Goal: Task Accomplishment & Management: Complete application form

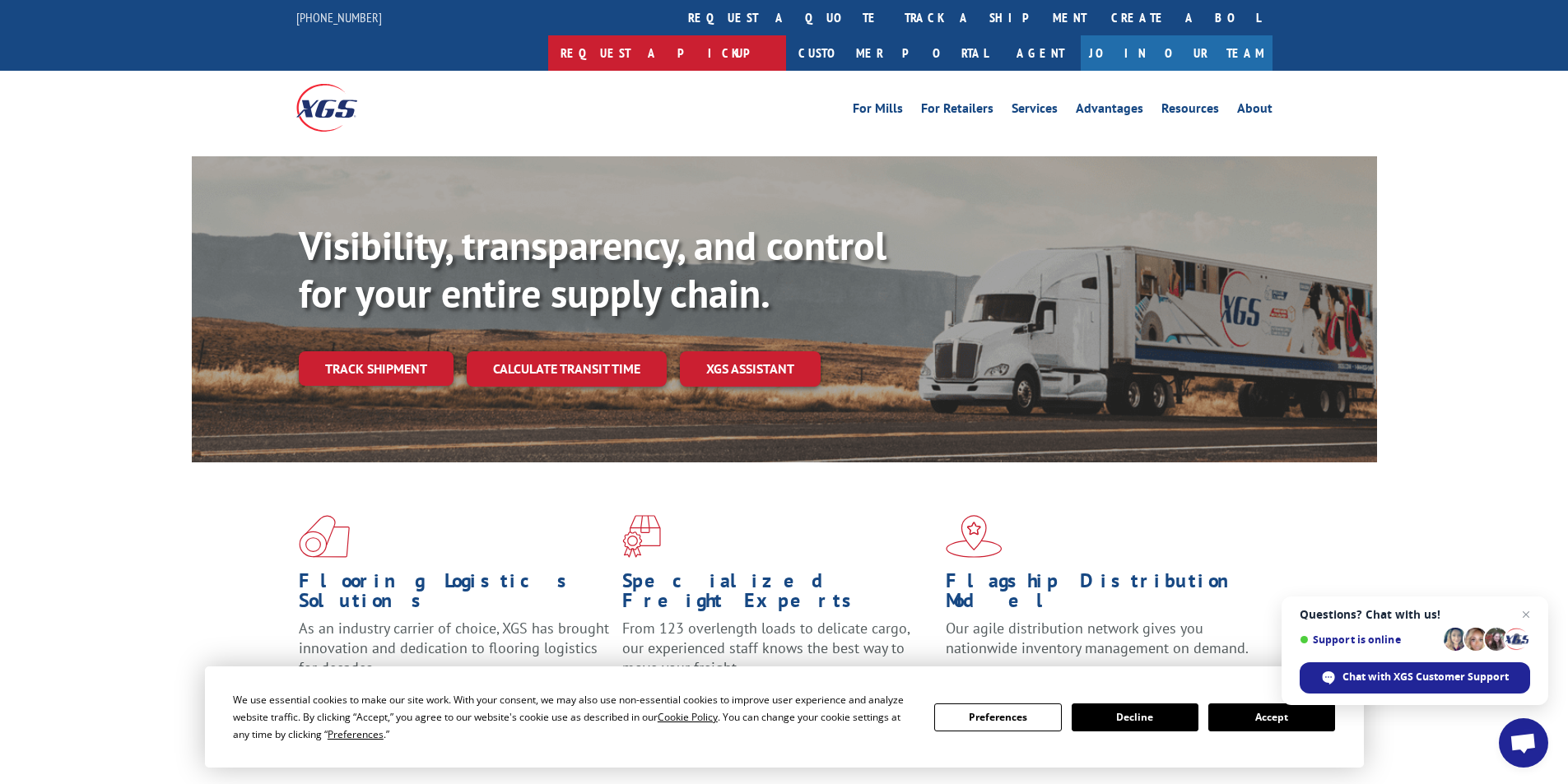
click at [785, 36] on link "Request a pickup" at bounding box center [667, 53] width 238 height 36
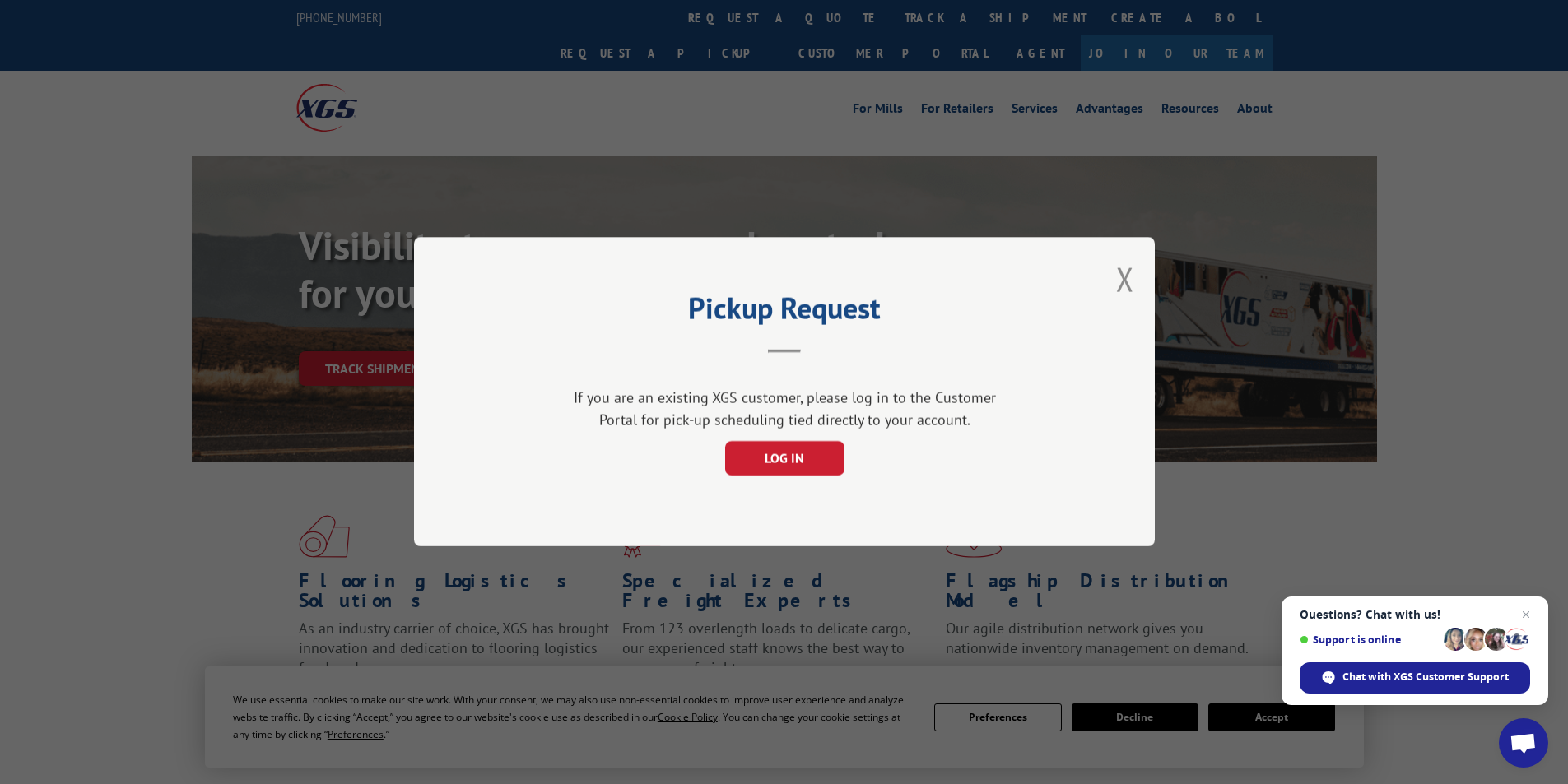
click at [1110, 277] on div "Pickup Request If you are an existing XGS customer, please log in to the Custom…" at bounding box center [784, 391] width 741 height 309
click at [1120, 286] on button "Close modal" at bounding box center [1125, 279] width 18 height 43
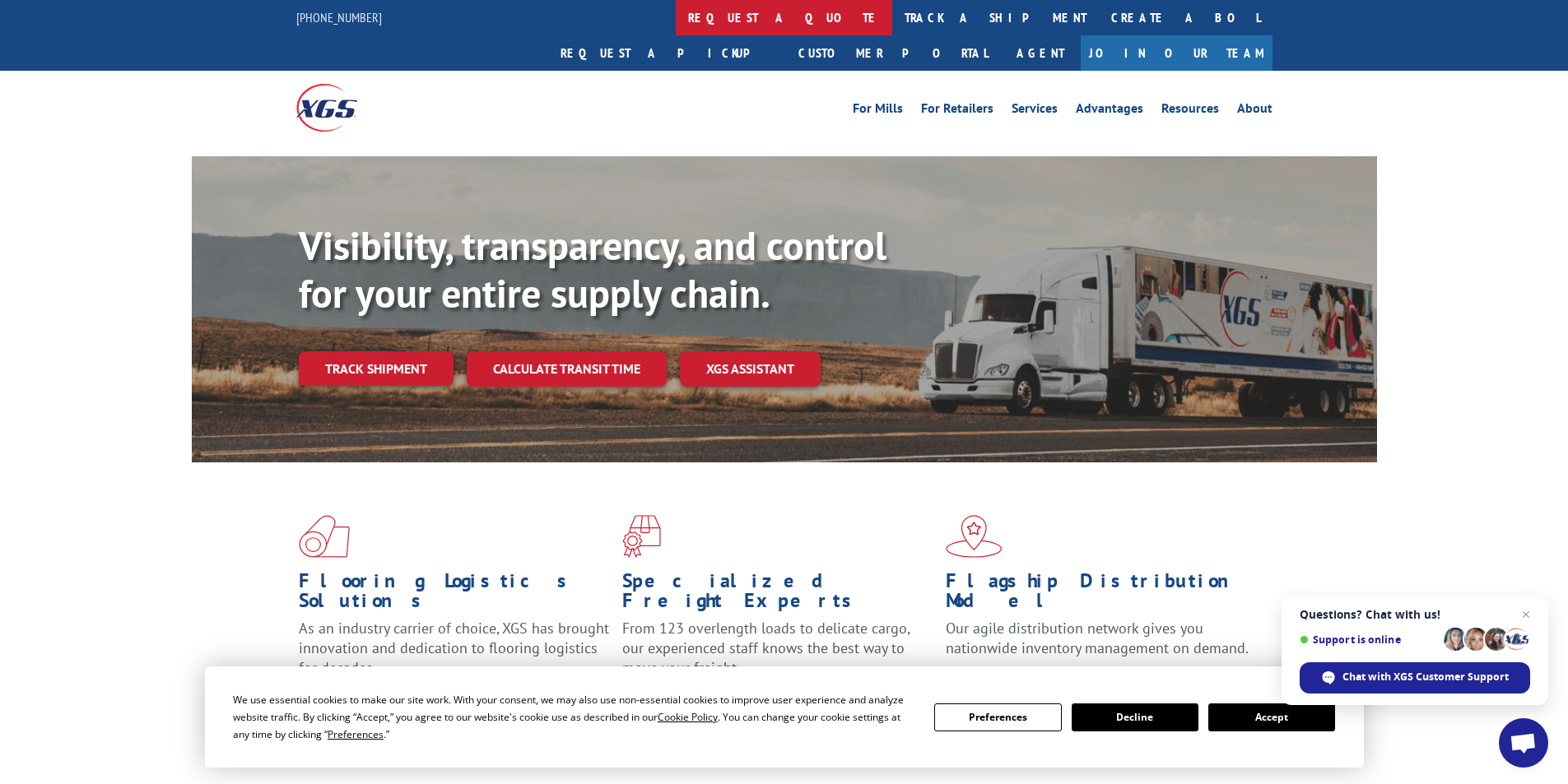
click at [675, 14] on link "request a quote" at bounding box center [784, 17] width 216 height 36
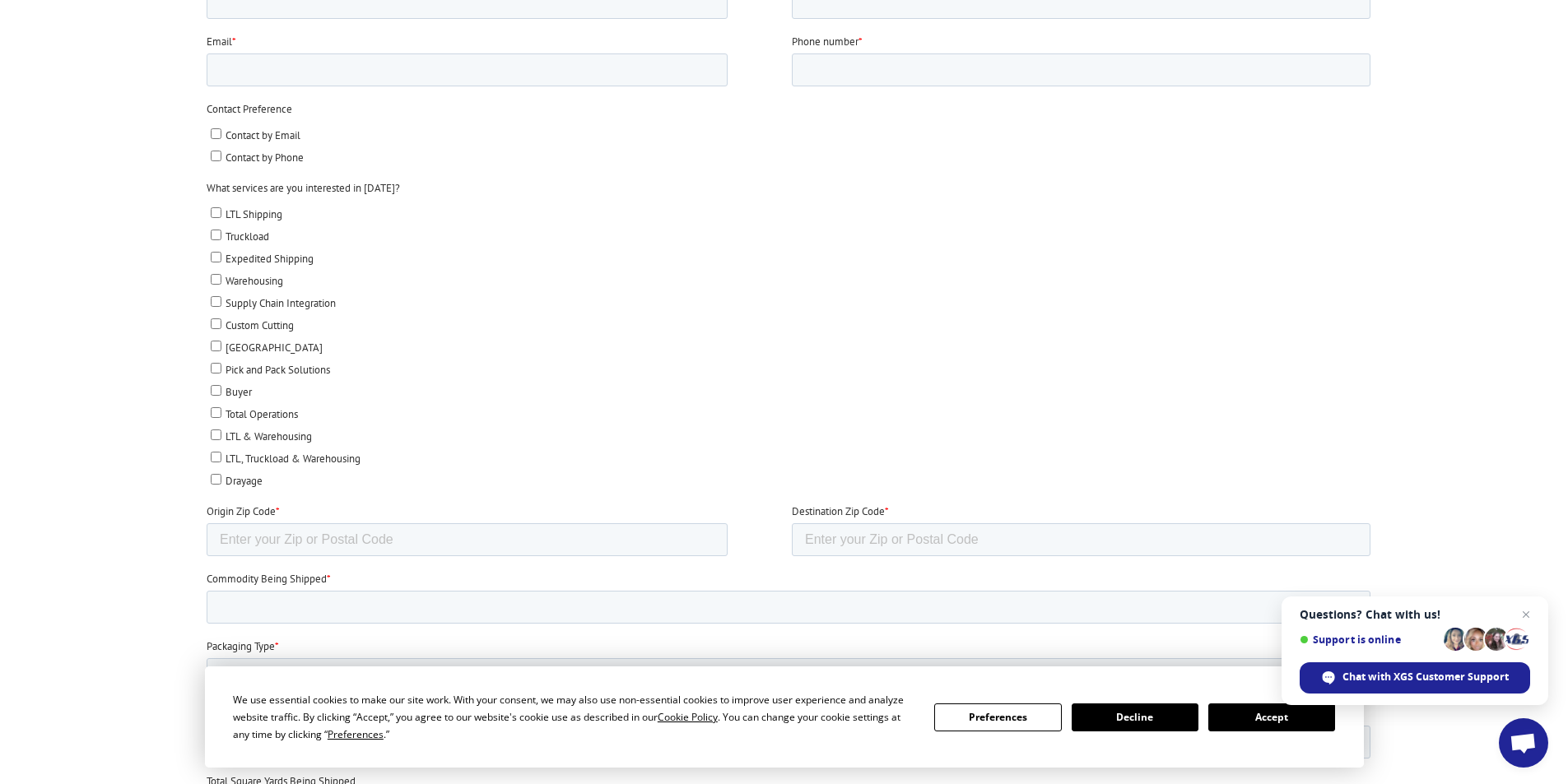
scroll to position [905, 0]
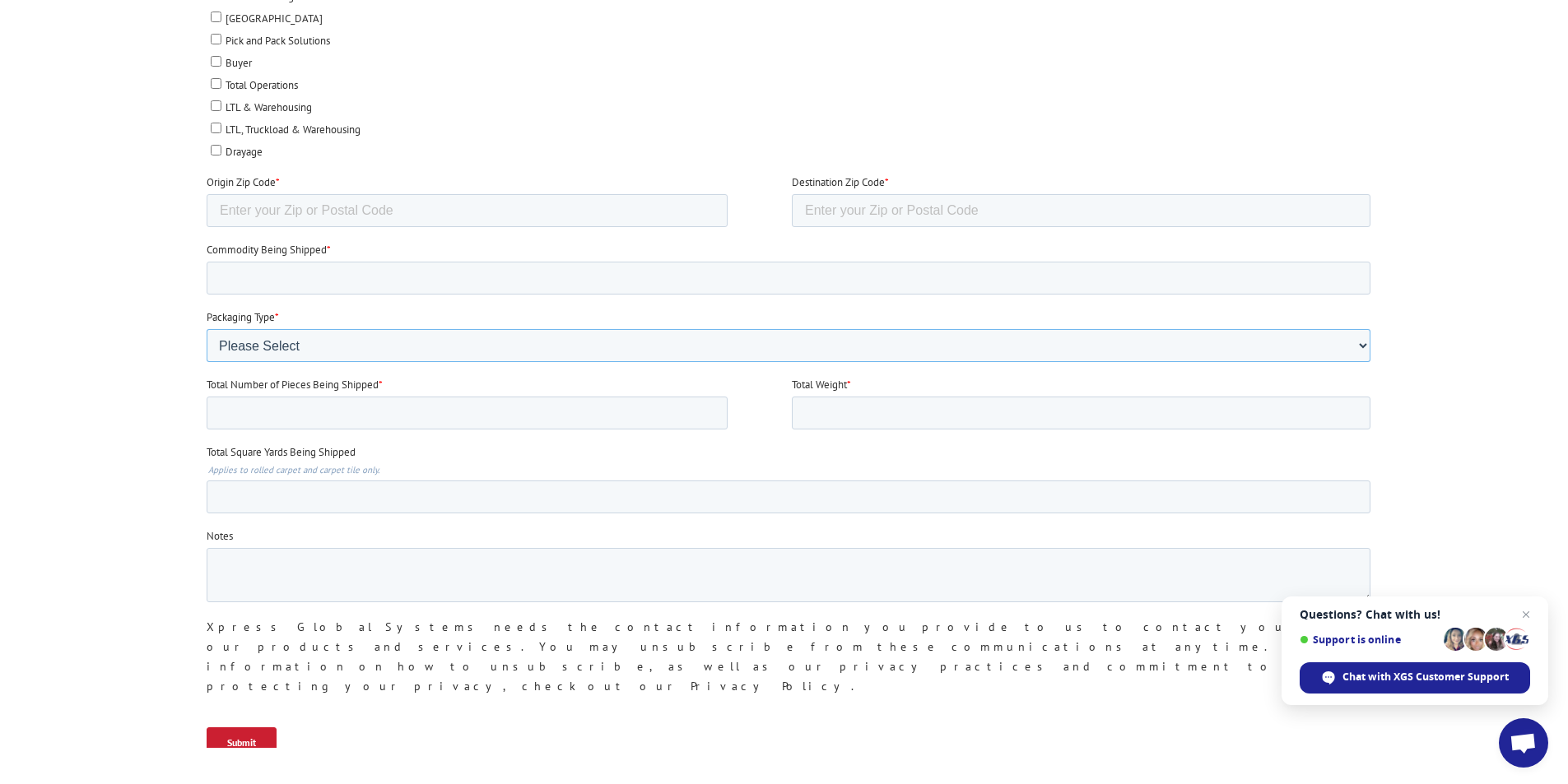
click at [400, 350] on select "Please Select Rolled Goods Palletized" at bounding box center [787, 346] width 1163 height 33
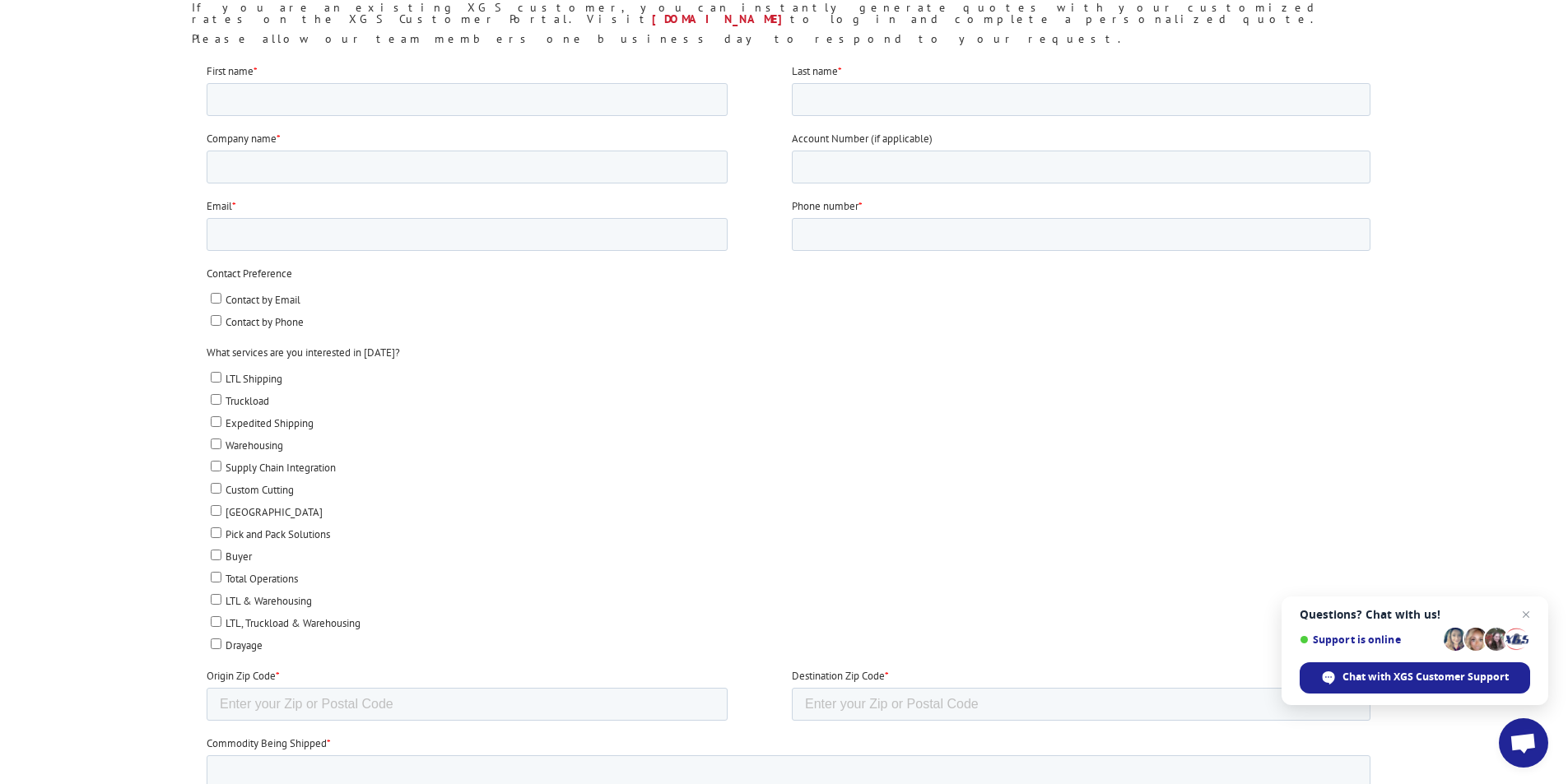
scroll to position [164, 0]
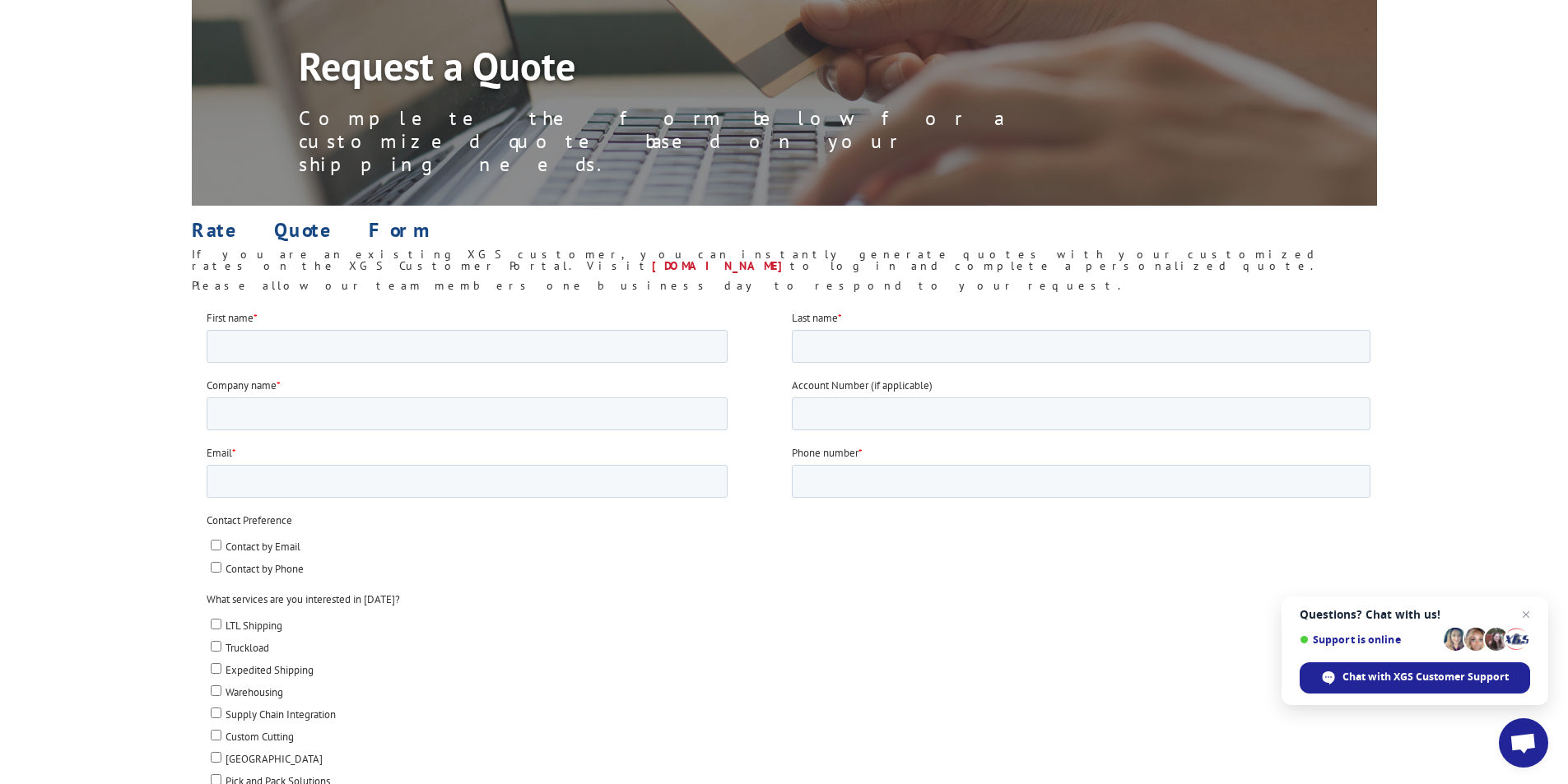
click at [274, 555] on ul "Contact by Email Contact by Phone" at bounding box center [787, 553] width 1163 height 44
click at [319, 349] on input "First name *" at bounding box center [466, 346] width 521 height 33
type input "Nicholas"
type input "Lindgren"
type input "Freight Wizards LLC"
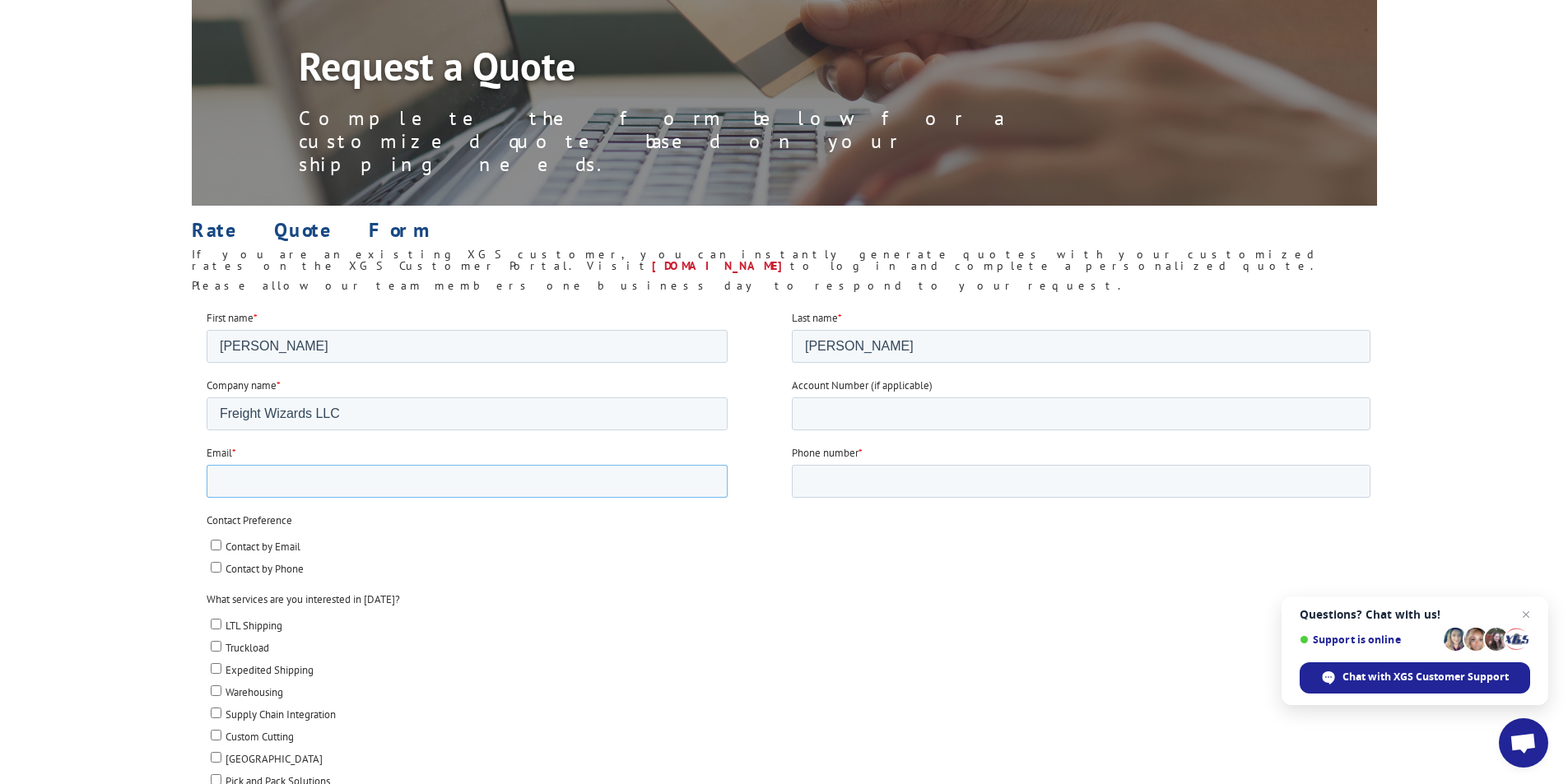
type input "nlindgren@freightwizards.com"
type input "60654"
click at [859, 489] on input "Phone number *" at bounding box center [1080, 480] width 579 height 33
type input "8727779980"
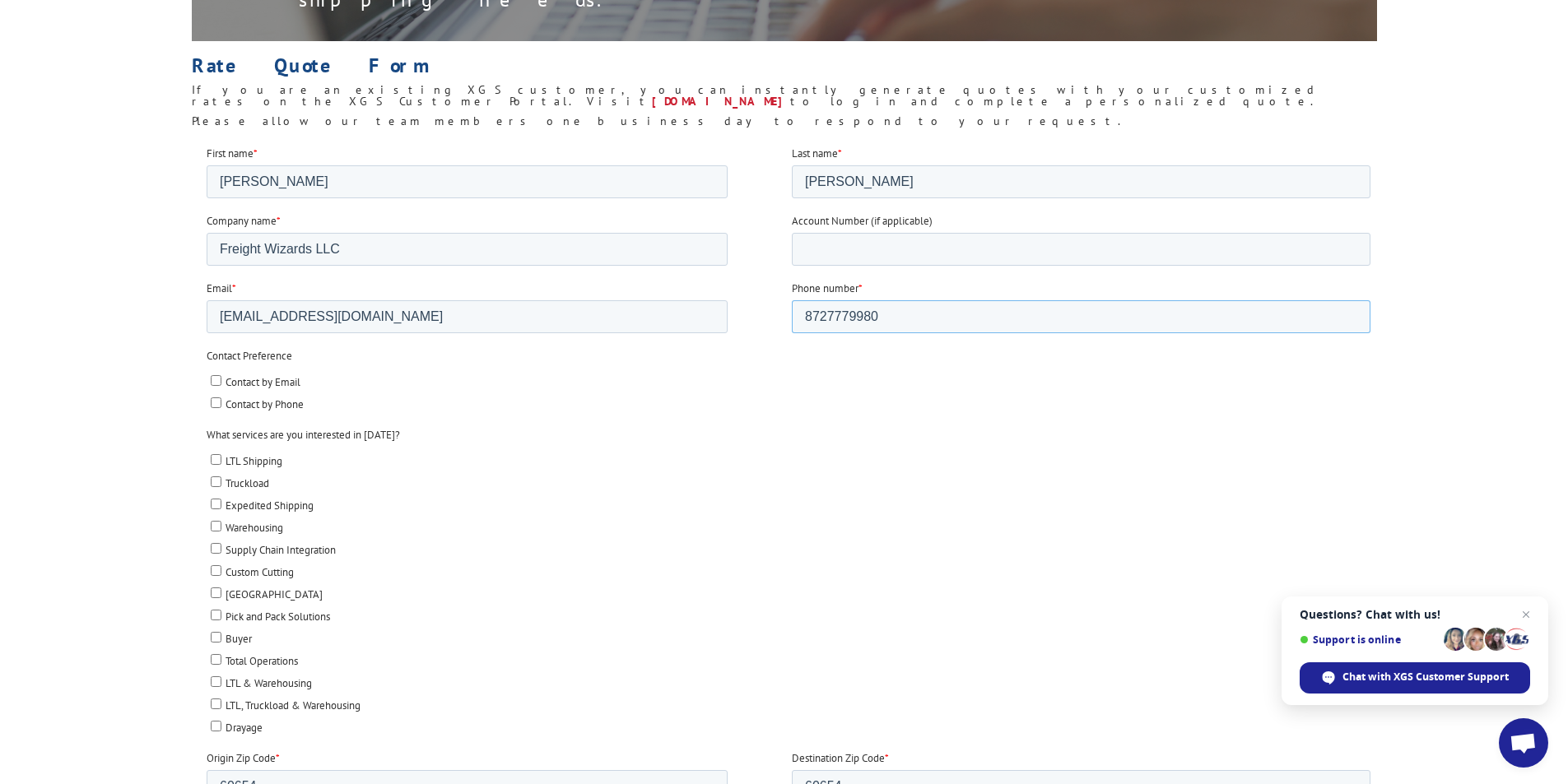
scroll to position [493, 0]
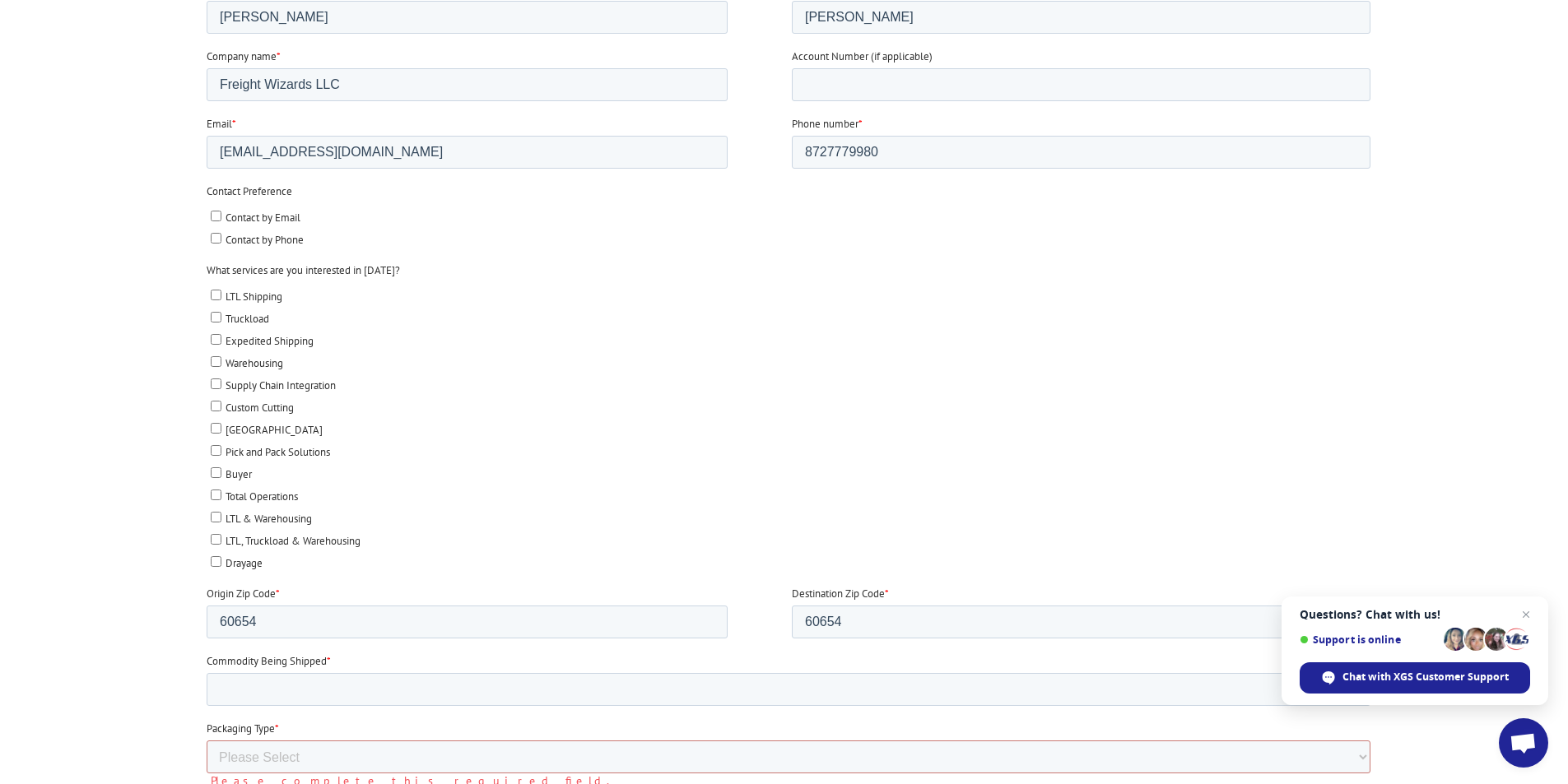
click at [214, 562] on input "Drayage" at bounding box center [214, 561] width 11 height 11
checkbox input "true"
click at [214, 295] on input "LTL Shipping" at bounding box center [214, 294] width 11 height 11
checkbox input "true"
click at [339, 698] on input "Commodity Being Shipped *" at bounding box center [787, 689] width 1163 height 33
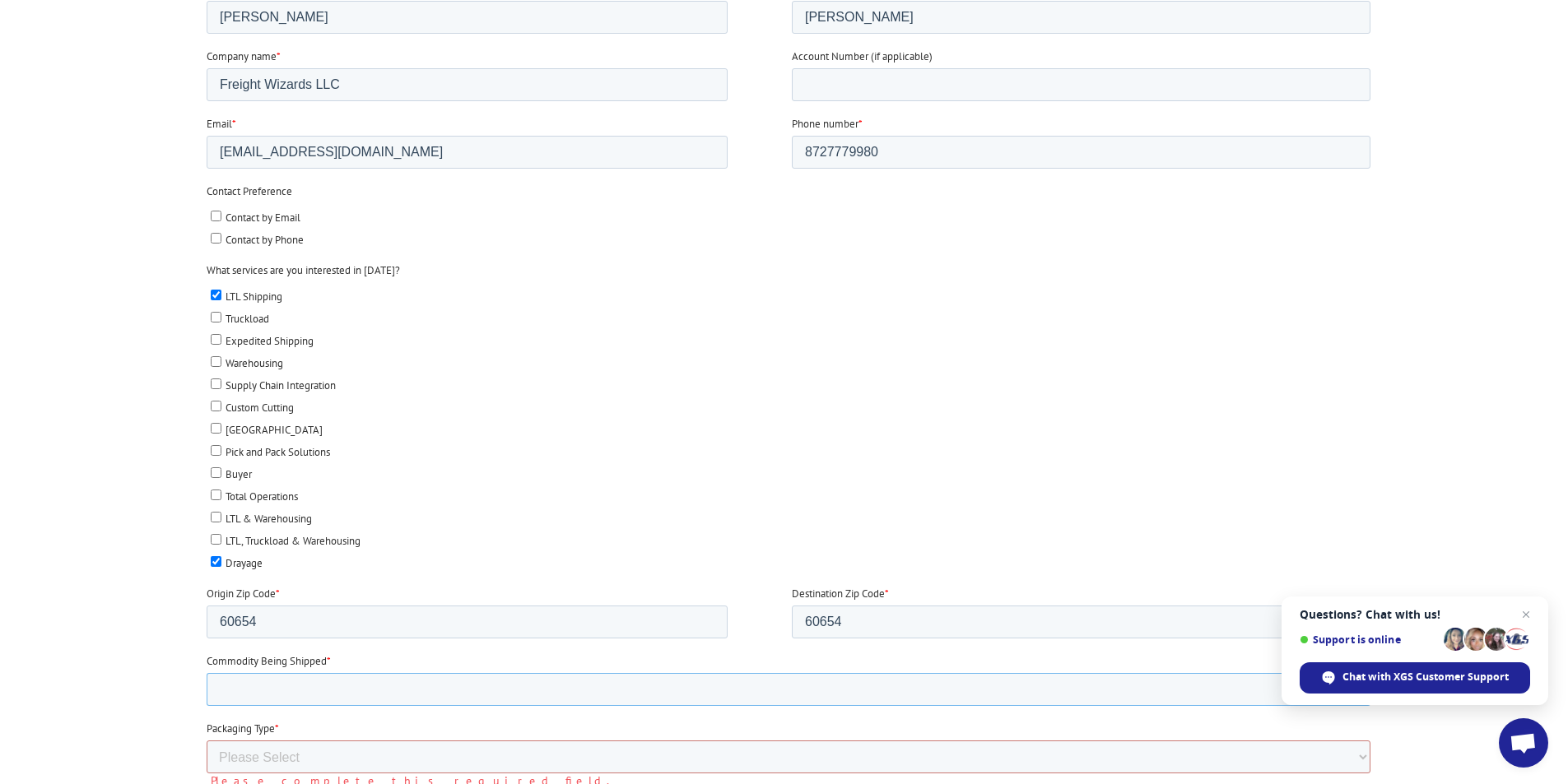
scroll to position [575, 0]
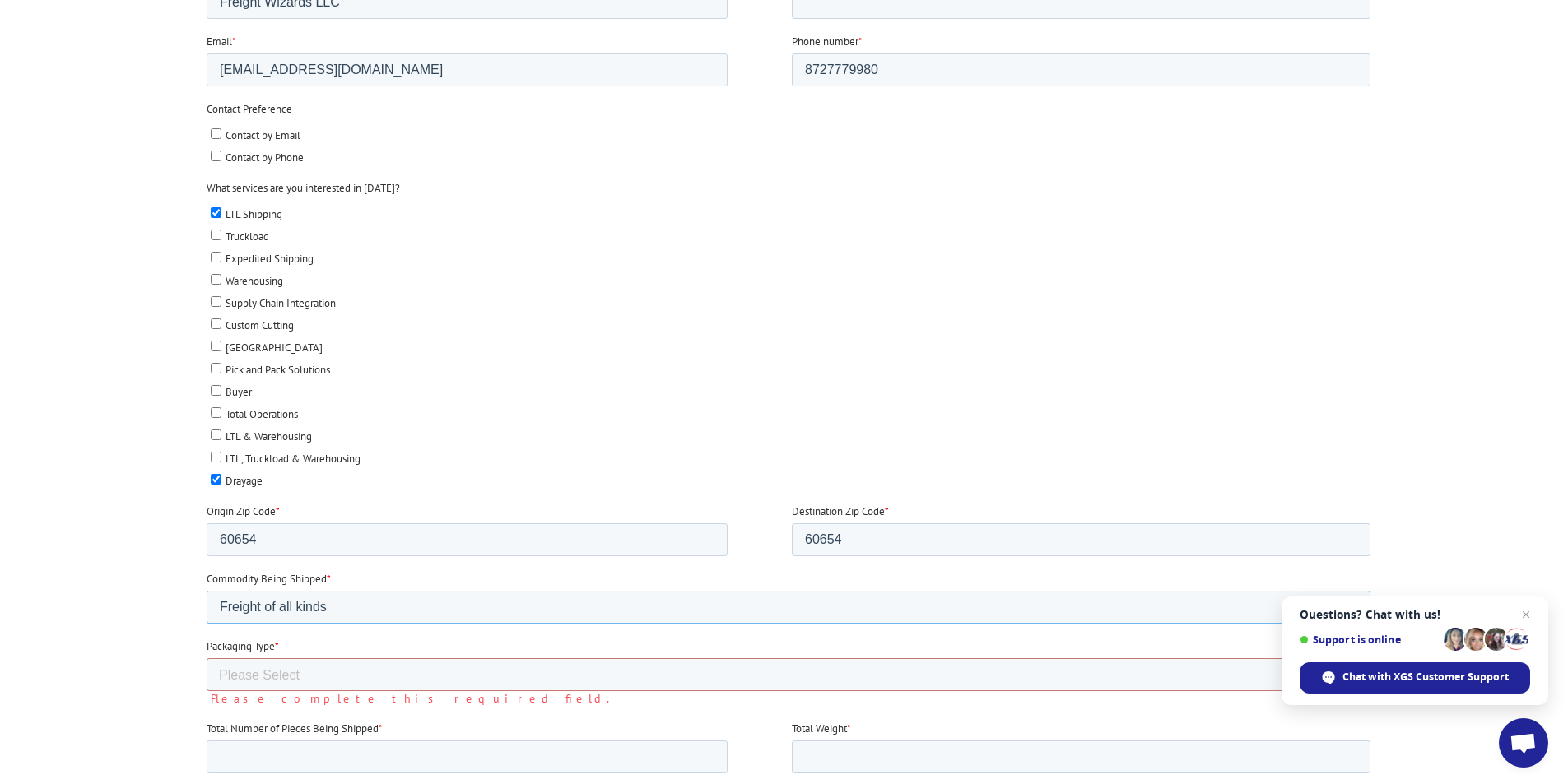
type input "Freight of all kinds"
click at [339, 679] on select "Please Select Rolled Goods Palletized" at bounding box center [787, 674] width 1163 height 33
select select "Pallets (40"x48")"
click at [206, 690] on select "Please Select Rolled Goods Palletized" at bounding box center [787, 674] width 1163 height 33
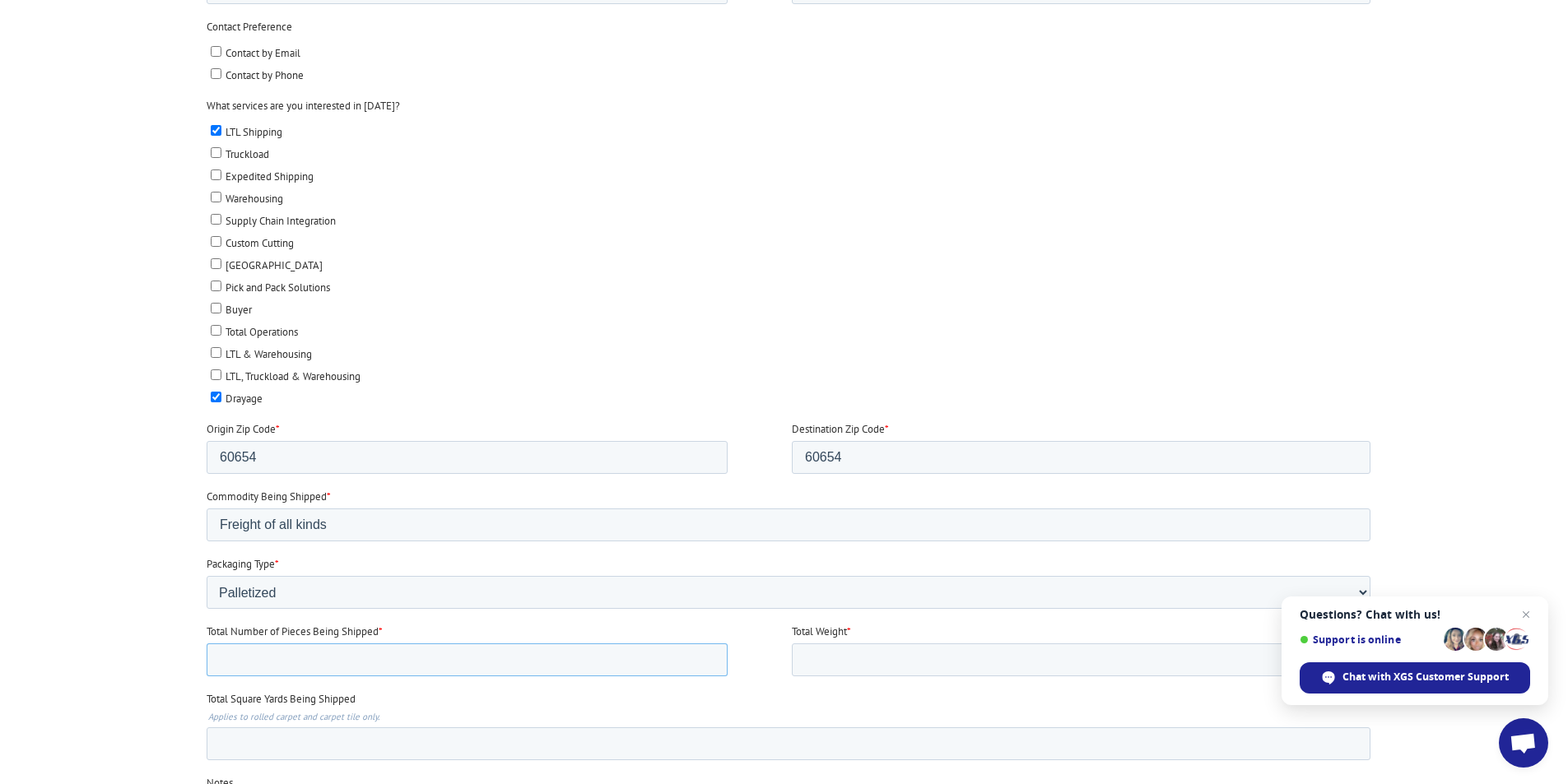
click at [406, 656] on input "Total Number of Pieces Being Shipped *" at bounding box center [466, 659] width 521 height 33
type input "1"
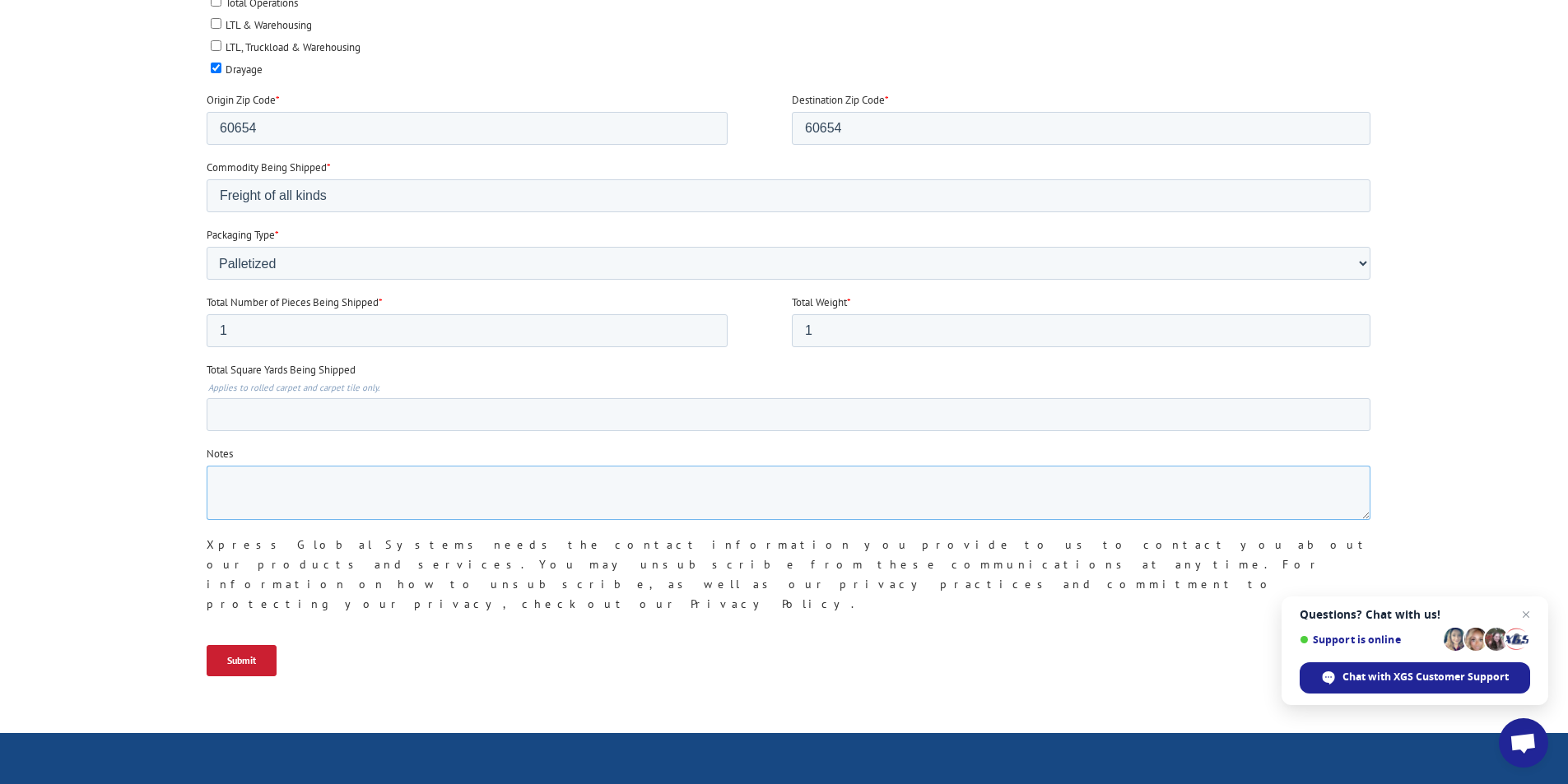
click at [317, 490] on textarea "Notes" at bounding box center [787, 492] width 1163 height 54
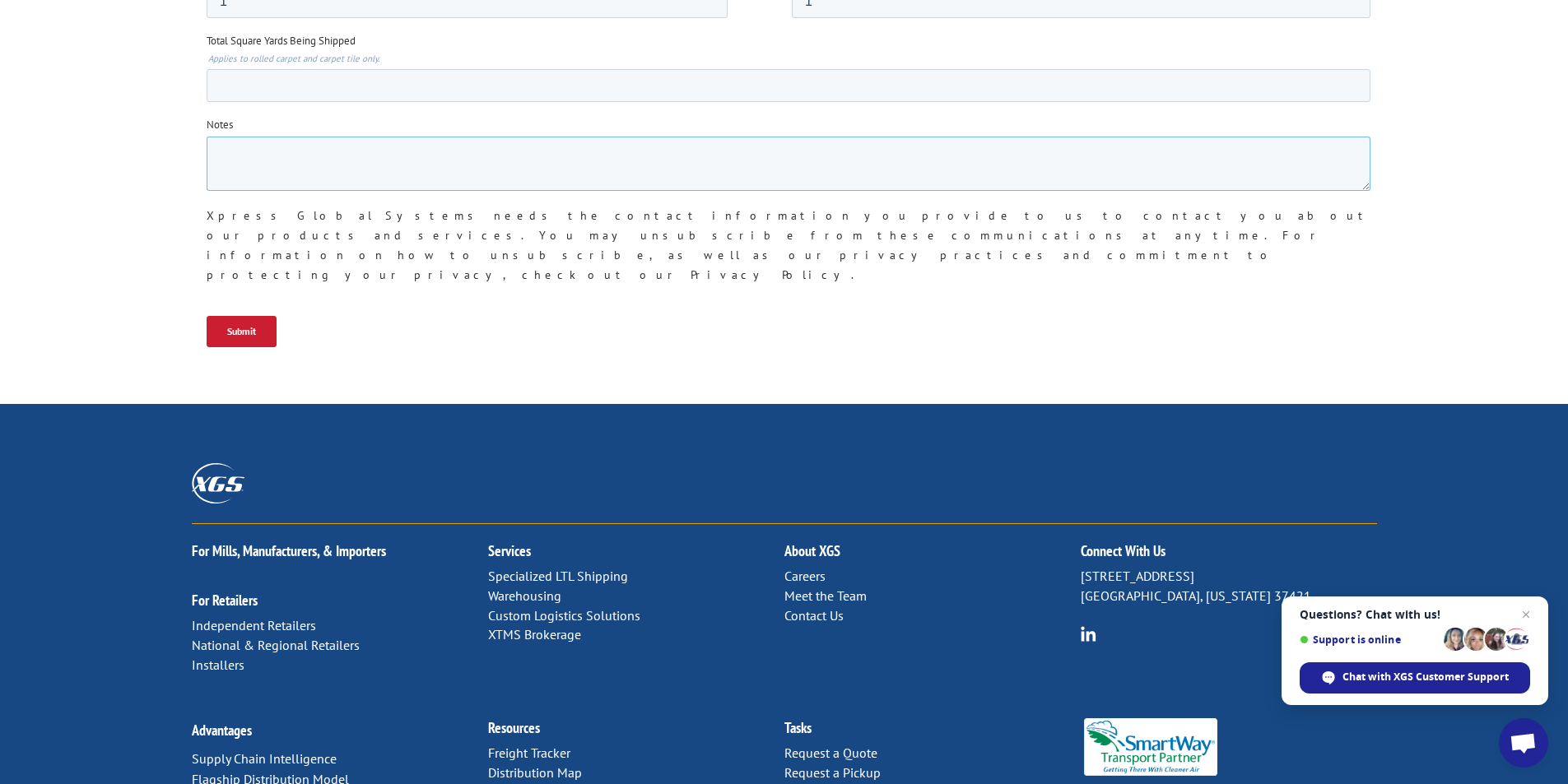
scroll to position [1069, 0]
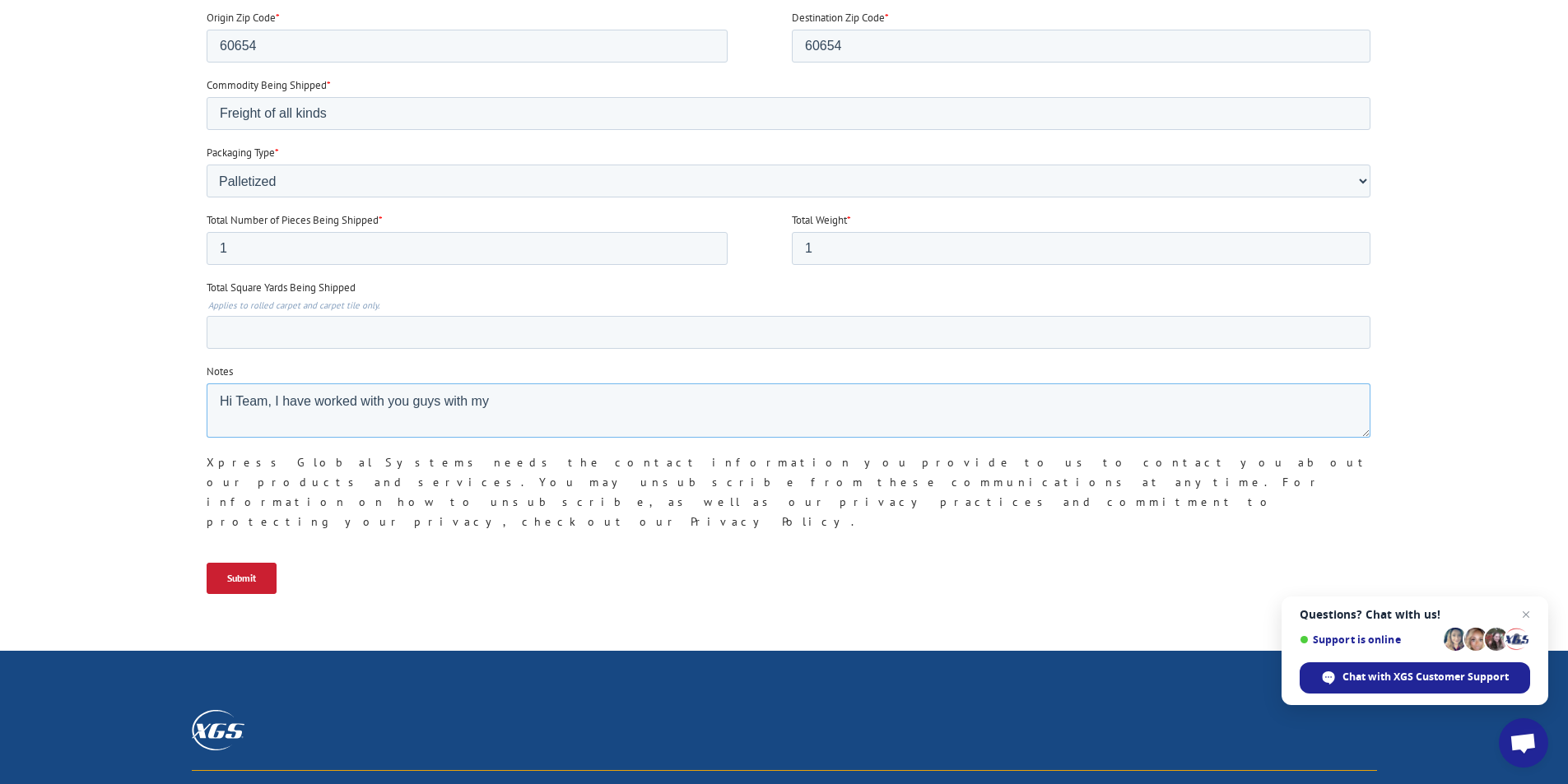
type textarea "Hi Team, I have worked with you guys with m"
